Goal: Task Accomplishment & Management: Use online tool/utility

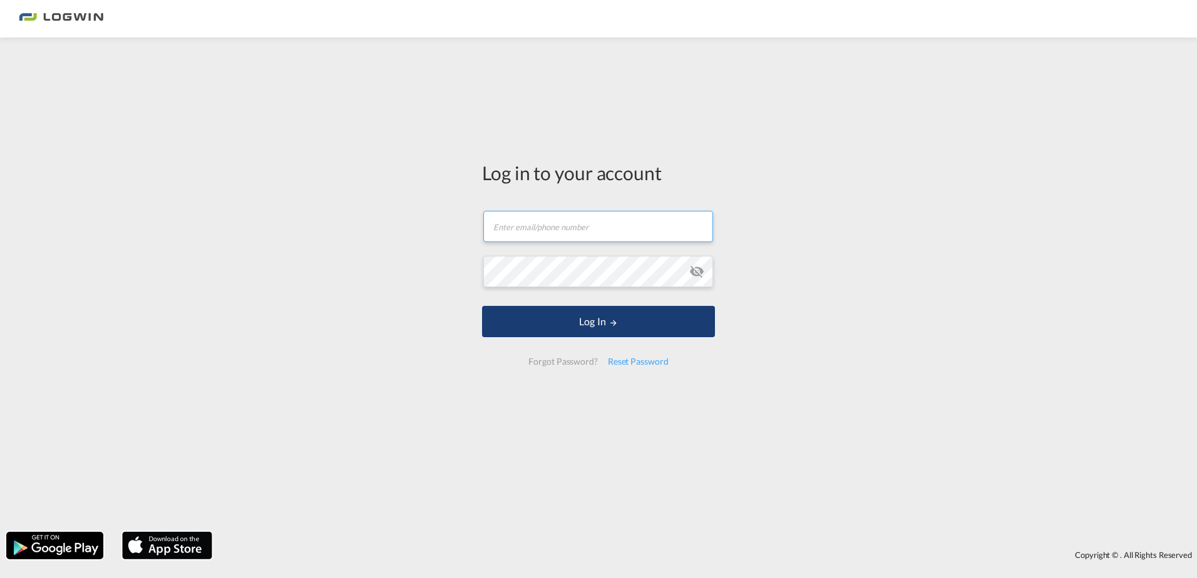
type input "[PERSON_NAME][EMAIL_ADDRESS][PERSON_NAME][DOMAIN_NAME]"
click at [596, 320] on button "Log In" at bounding box center [598, 321] width 233 height 31
